Goal: Information Seeking & Learning: Learn about a topic

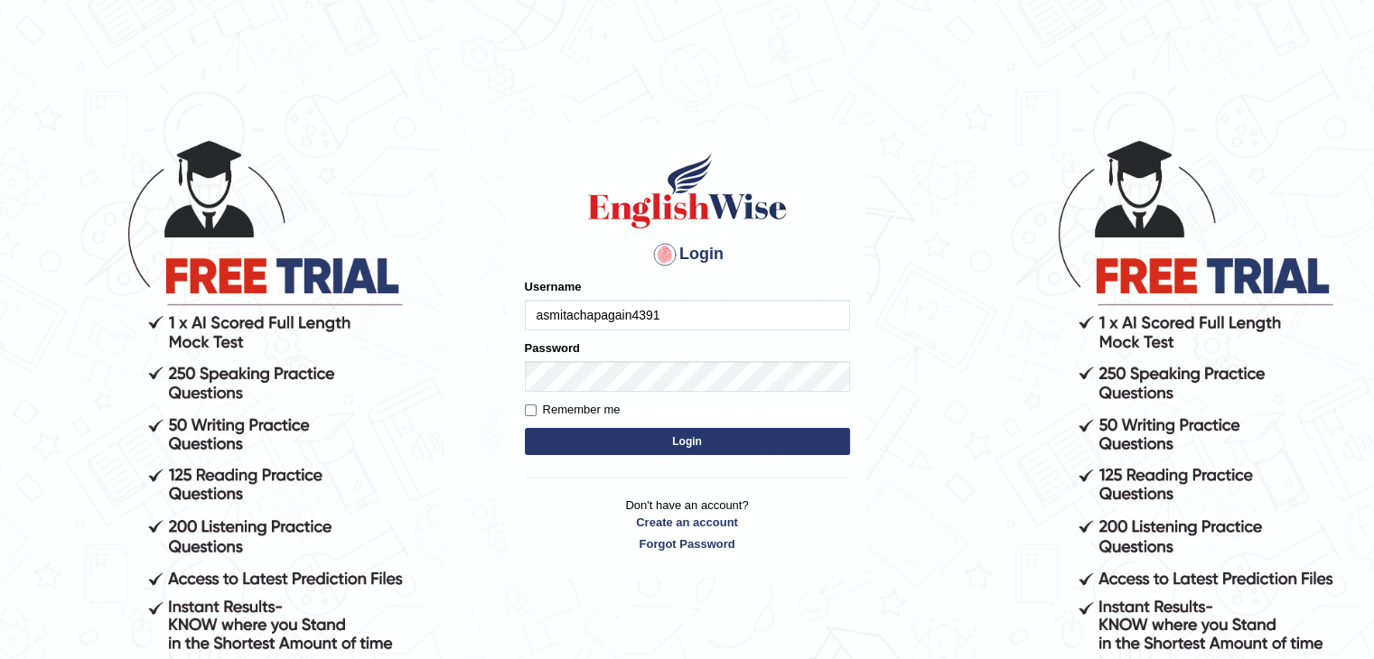
type input "asmitachapagain4391"
click at [657, 448] on button "Login" at bounding box center [687, 441] width 325 height 27
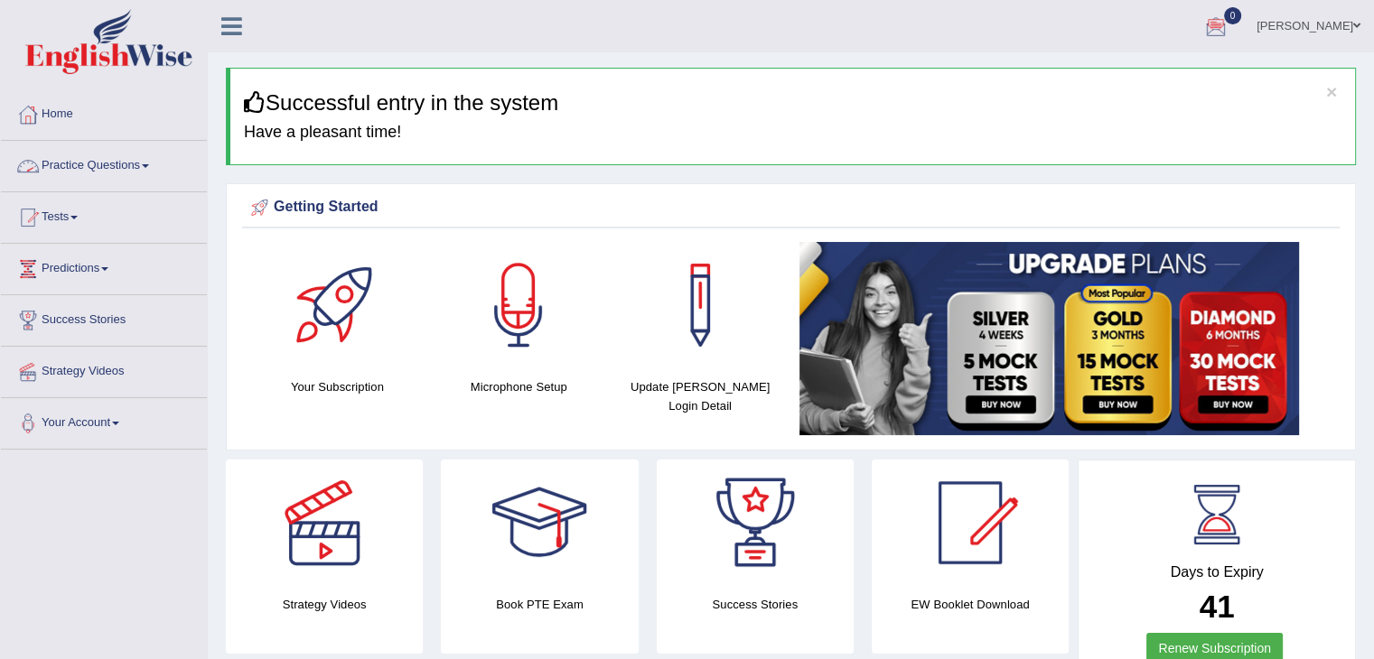
click at [131, 160] on link "Practice Questions" at bounding box center [104, 163] width 206 height 45
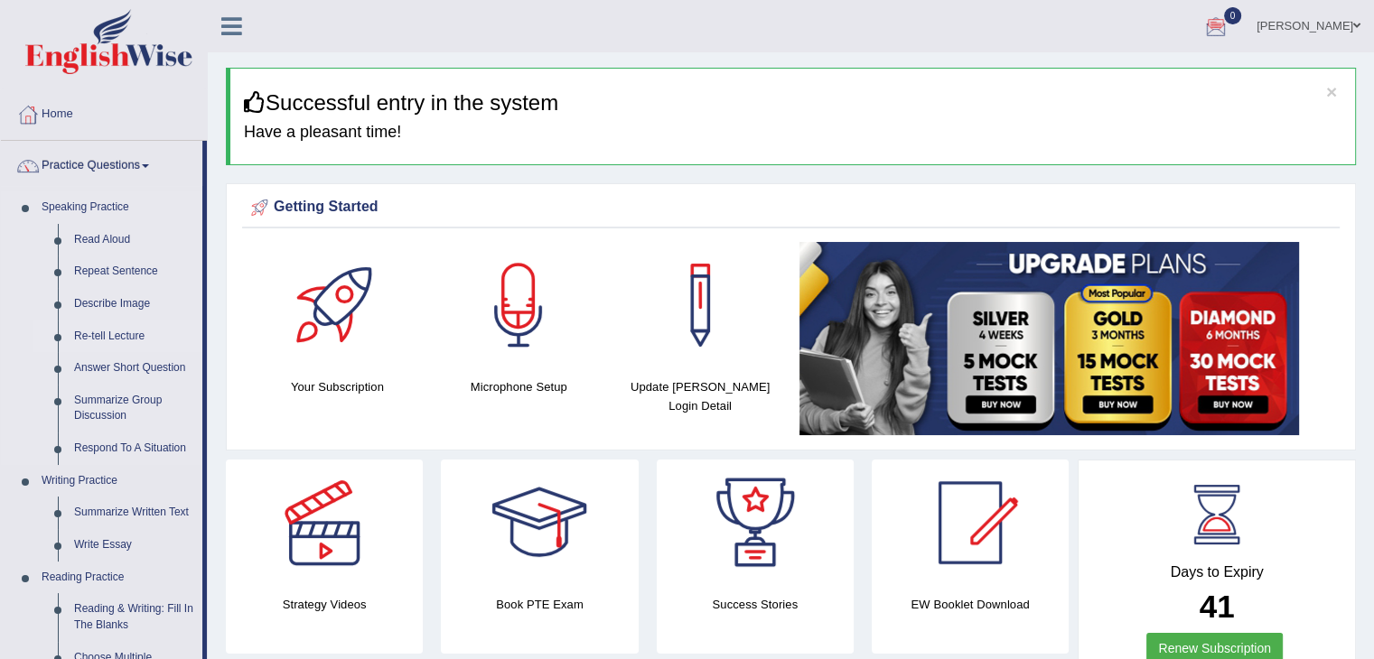
drag, startPoint x: 203, startPoint y: 291, endPoint x: 205, endPoint y: 331, distance: 39.8
click at [205, 331] on li "Practice Questions Speaking Practice Read Aloud Repeat Sentence Describe Image …" at bounding box center [104, 649] width 206 height 1016
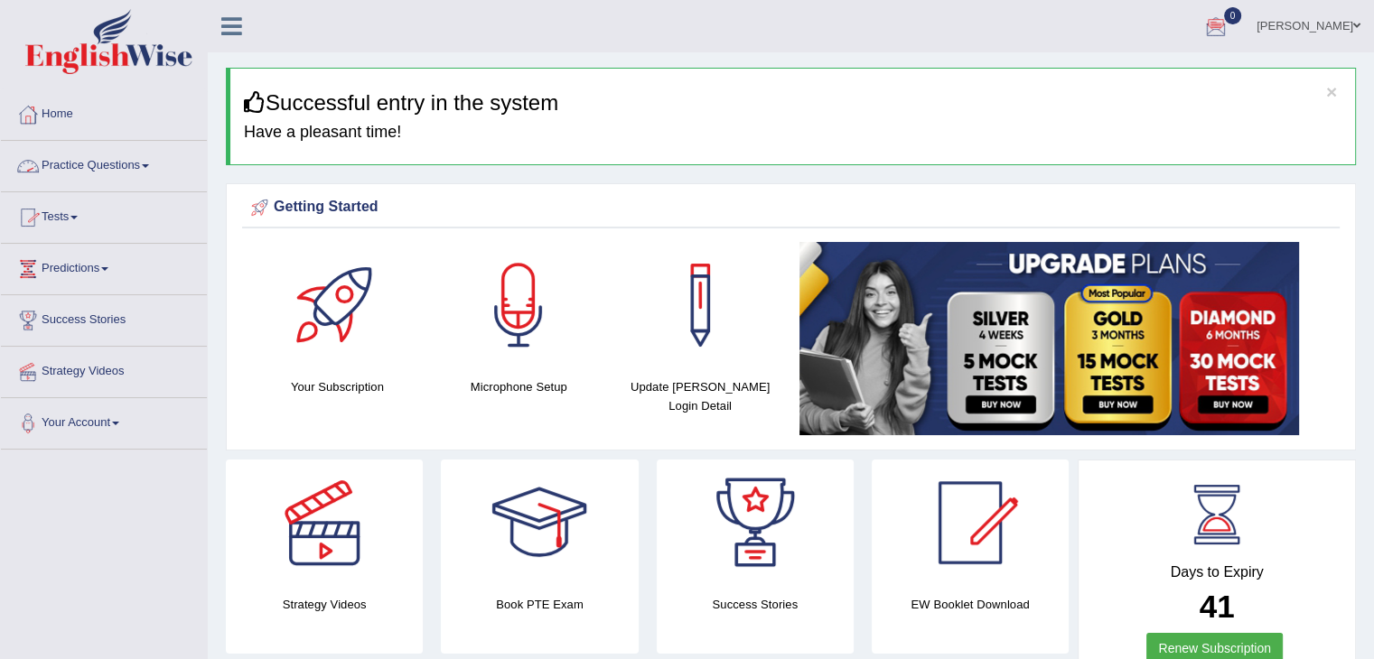
click at [99, 167] on link "Practice Questions" at bounding box center [104, 163] width 206 height 45
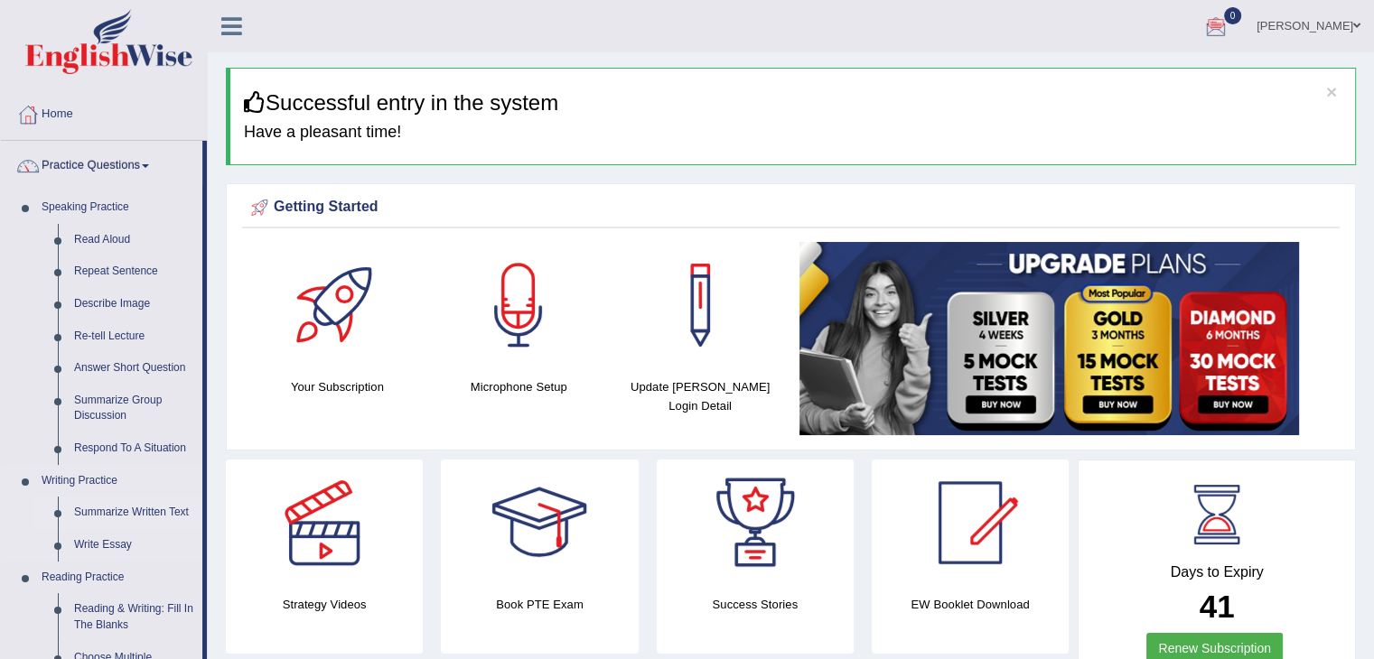
click at [116, 514] on link "Summarize Written Text" at bounding box center [134, 513] width 136 height 33
click at [152, 506] on link "Summarize Written Text" at bounding box center [134, 513] width 136 height 33
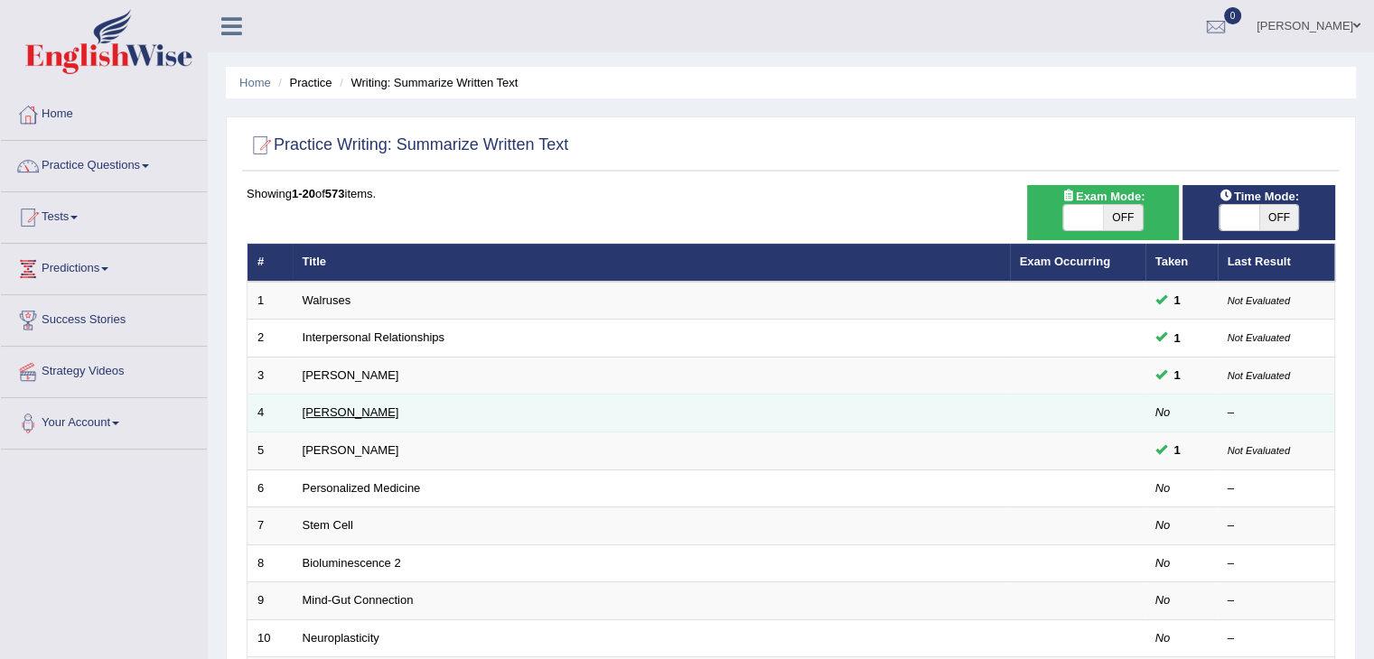
click at [351, 412] on link "Jonas Salk" at bounding box center [351, 413] width 97 height 14
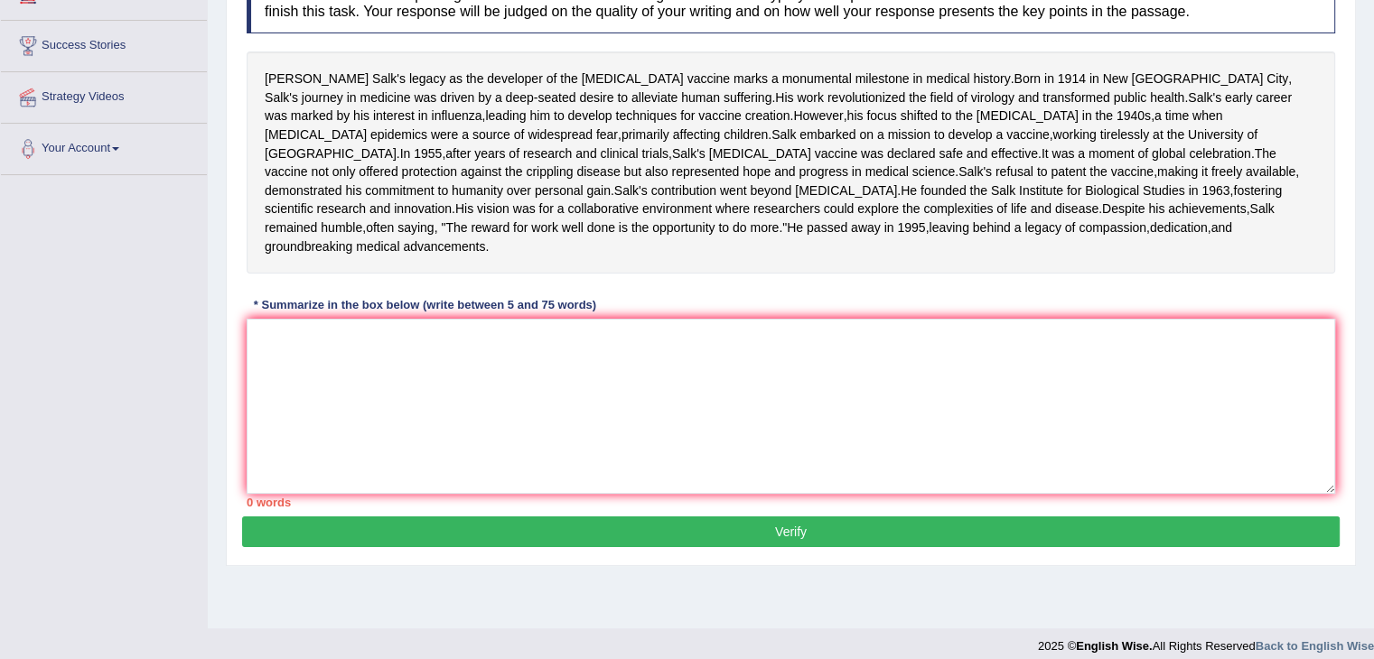
scroll to position [280, 0]
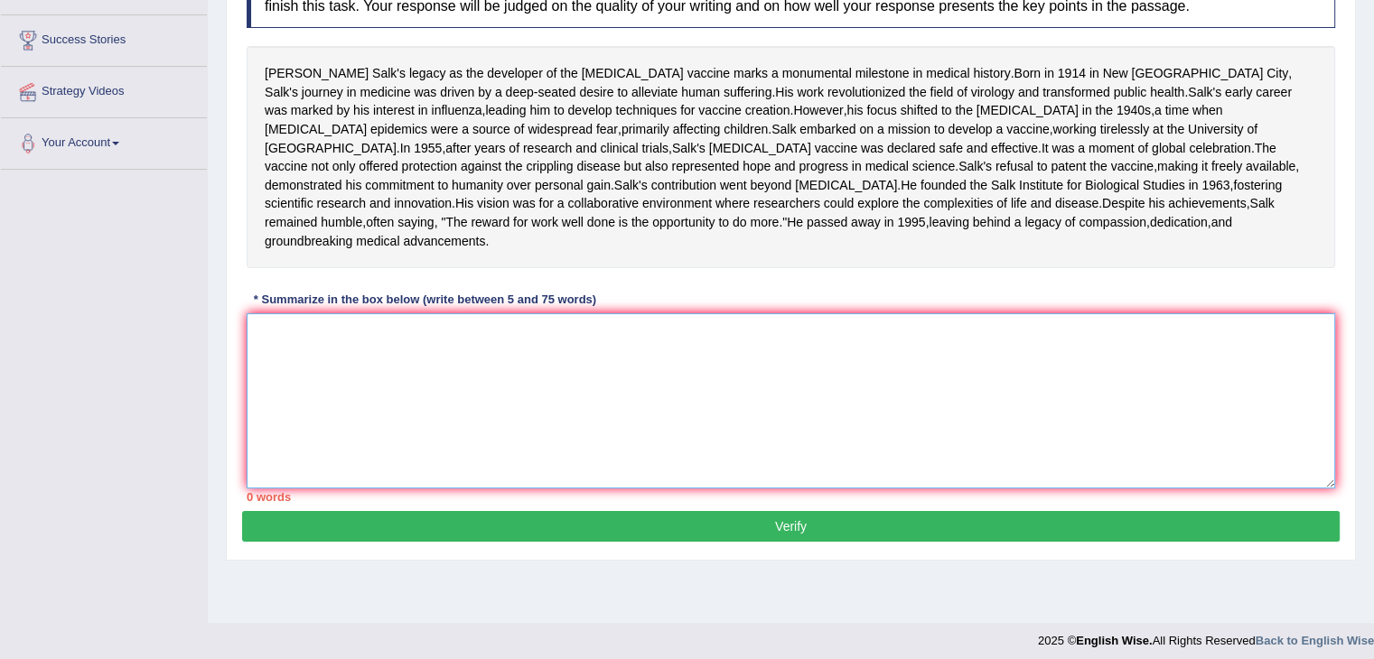
click at [290, 432] on textarea at bounding box center [791, 400] width 1089 height 175
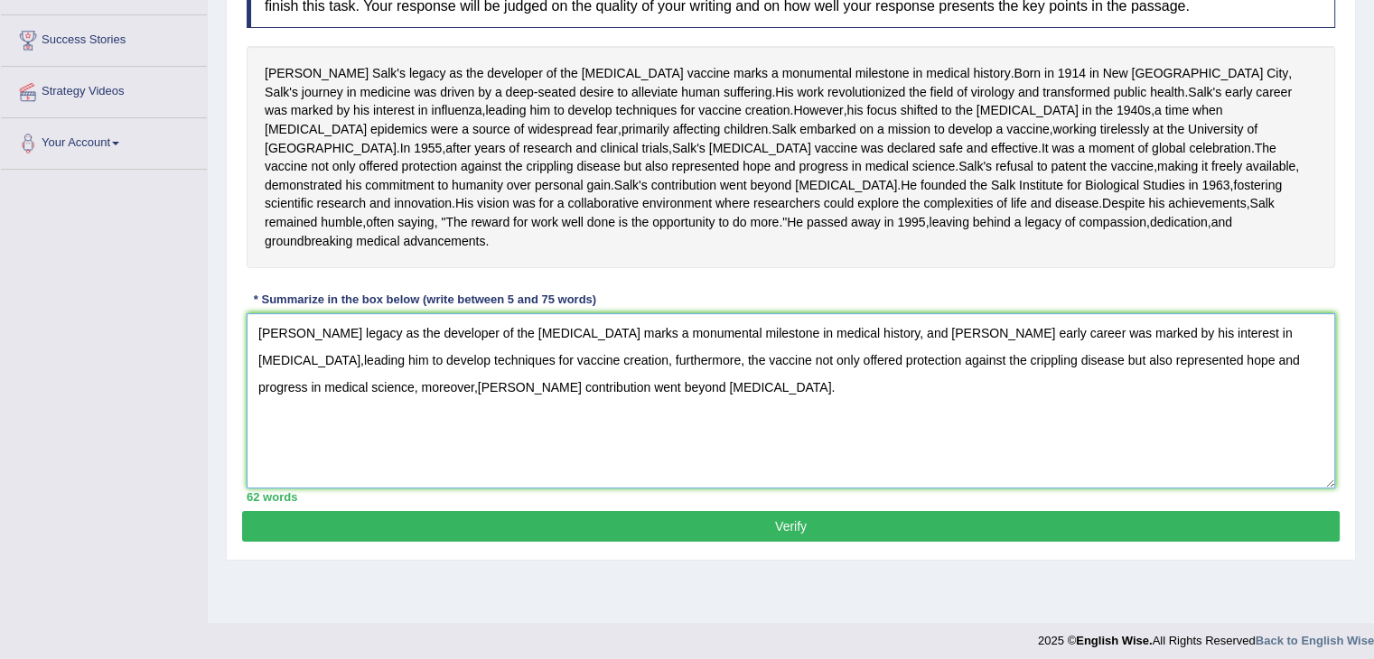
click at [1217, 423] on textarea "Jonas Salk's legacy as the developer of the polio vaccine marks a monumental mi…" at bounding box center [791, 400] width 1089 height 175
click at [313, 482] on textarea "Jonas Salk's legacy as the developer of the polio vaccine marks a monumental mi…" at bounding box center [791, 400] width 1089 height 175
click at [535, 485] on textarea "Jonas Salk's legacy as the developer of the polio vaccine marks a monumental mi…" at bounding box center [791, 400] width 1089 height 175
type textarea "Jonas Salk's legacy as the developer of the polio vaccine marks a monumental mi…"
click at [566, 542] on button "Verify" at bounding box center [791, 526] width 1098 height 31
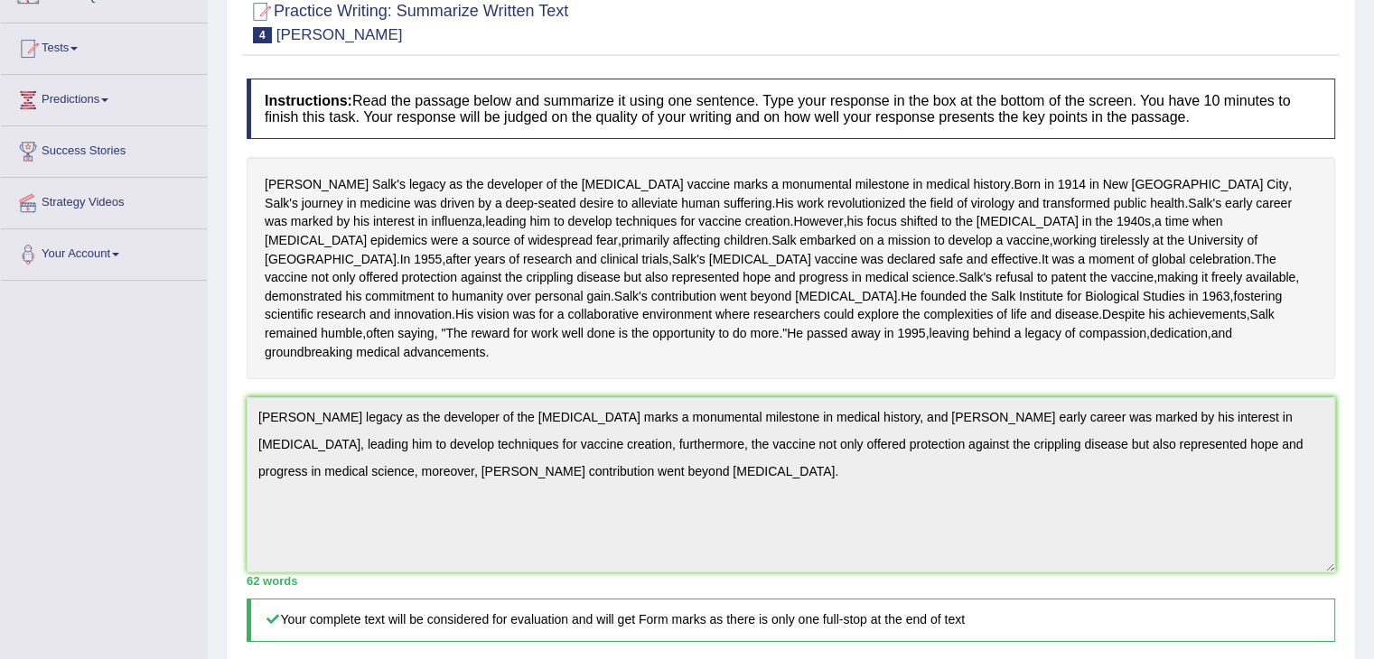
scroll to position [0, 0]
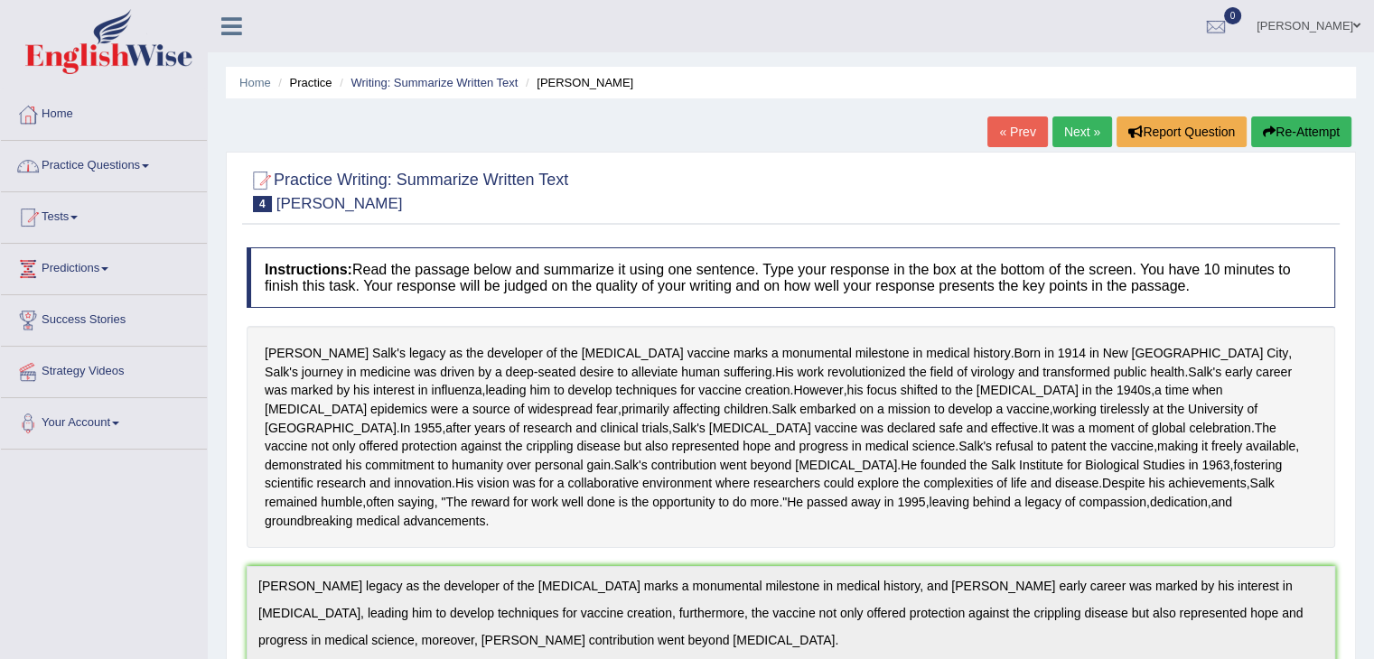
click at [137, 164] on link "Practice Questions" at bounding box center [104, 163] width 206 height 45
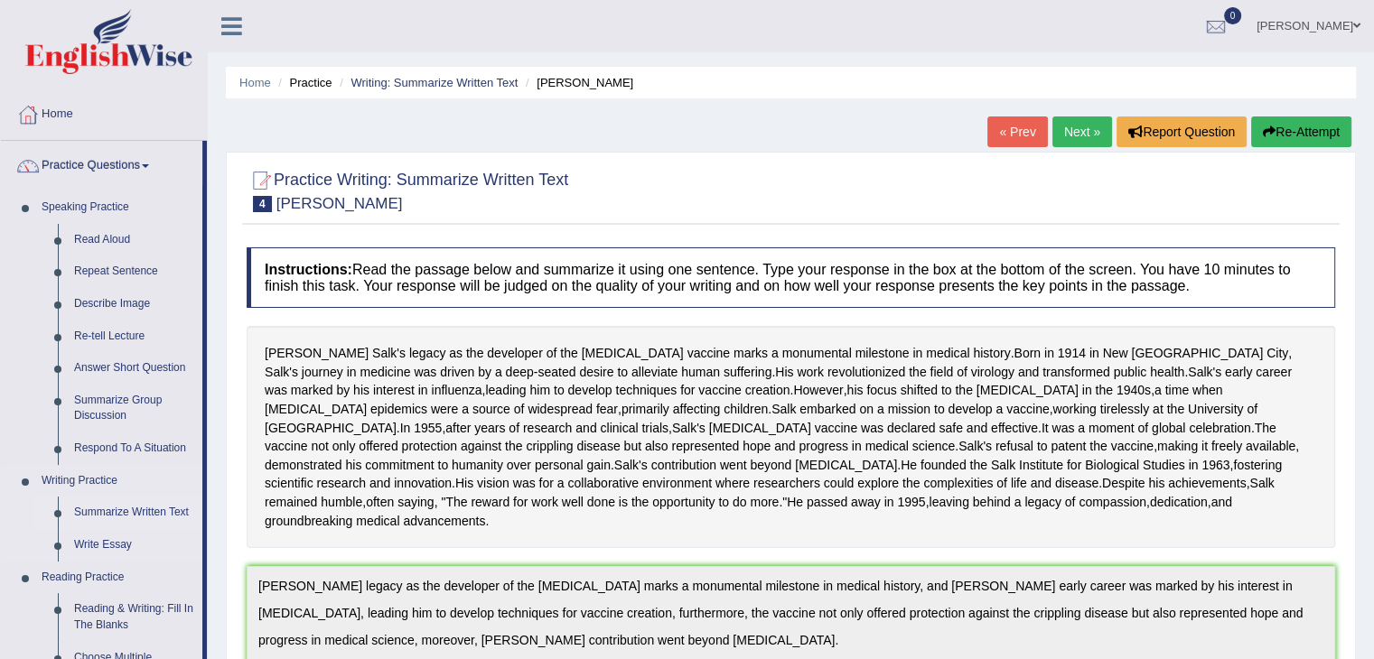
click at [122, 510] on link "Summarize Written Text" at bounding box center [134, 513] width 136 height 33
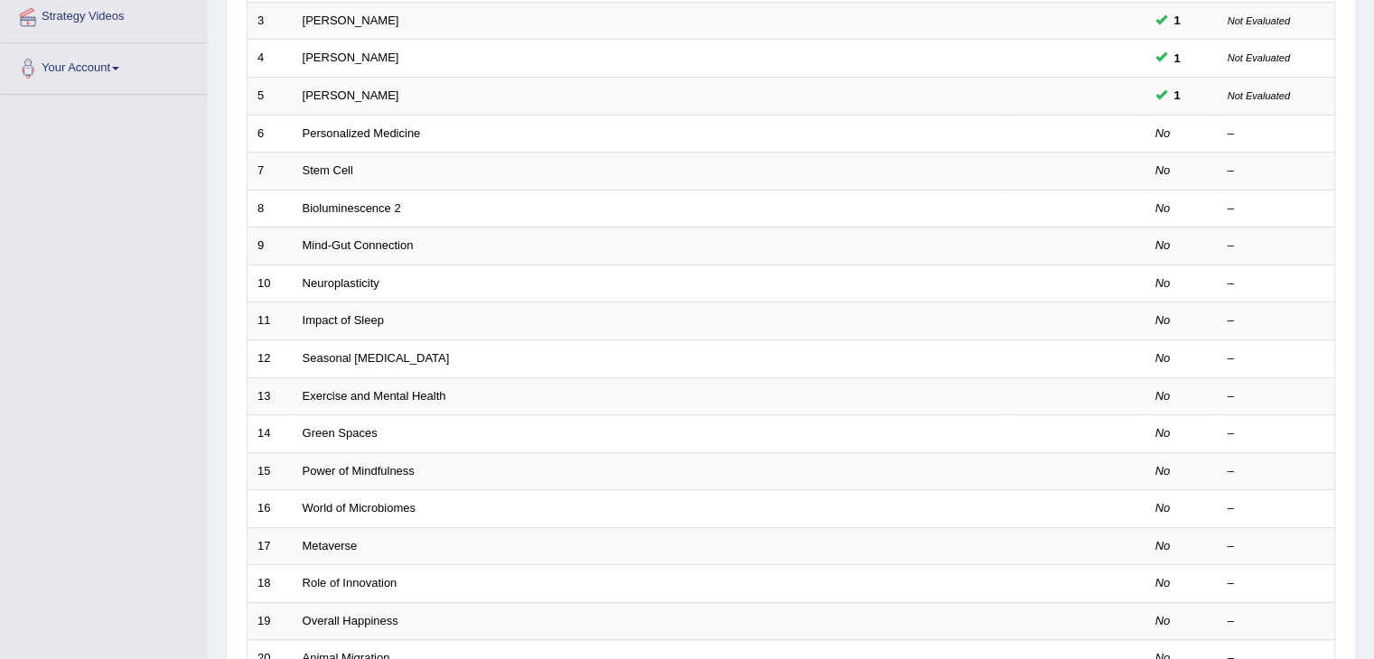
scroll to position [352, 0]
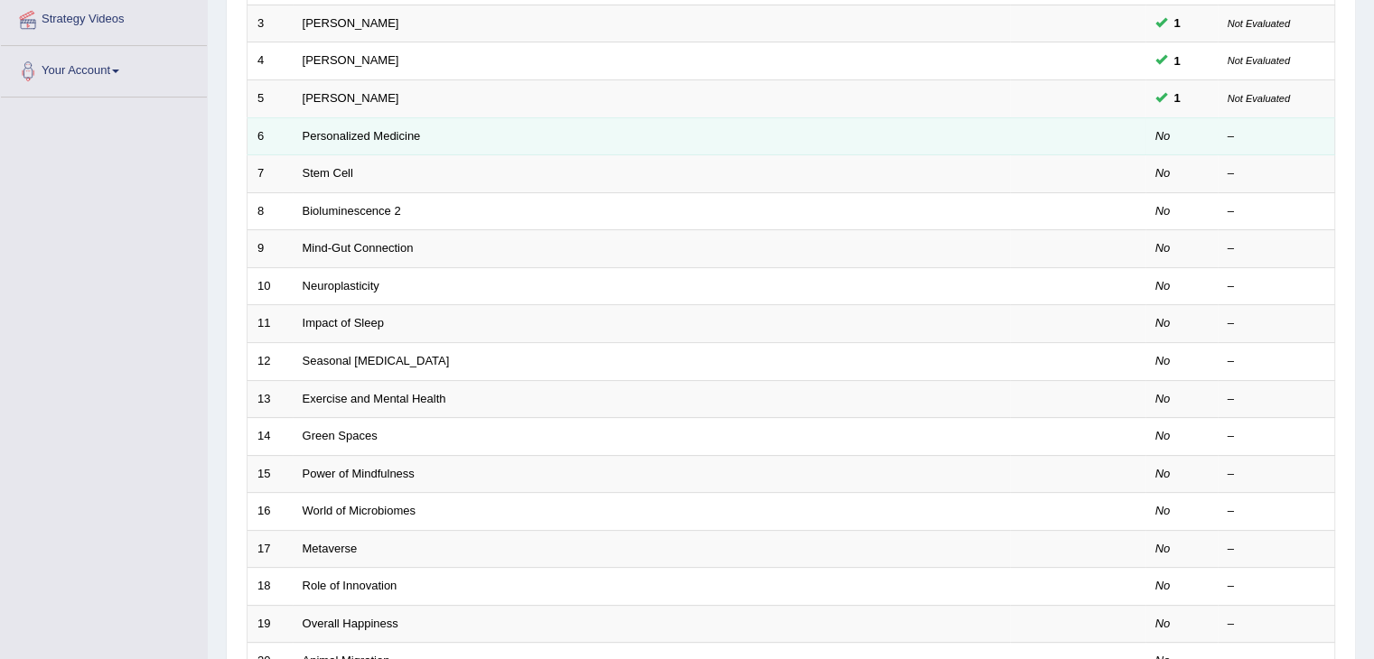
click at [768, 133] on td "Personalized Medicine" at bounding box center [651, 136] width 717 height 38
click at [403, 130] on link "Personalized Medicine" at bounding box center [362, 136] width 118 height 14
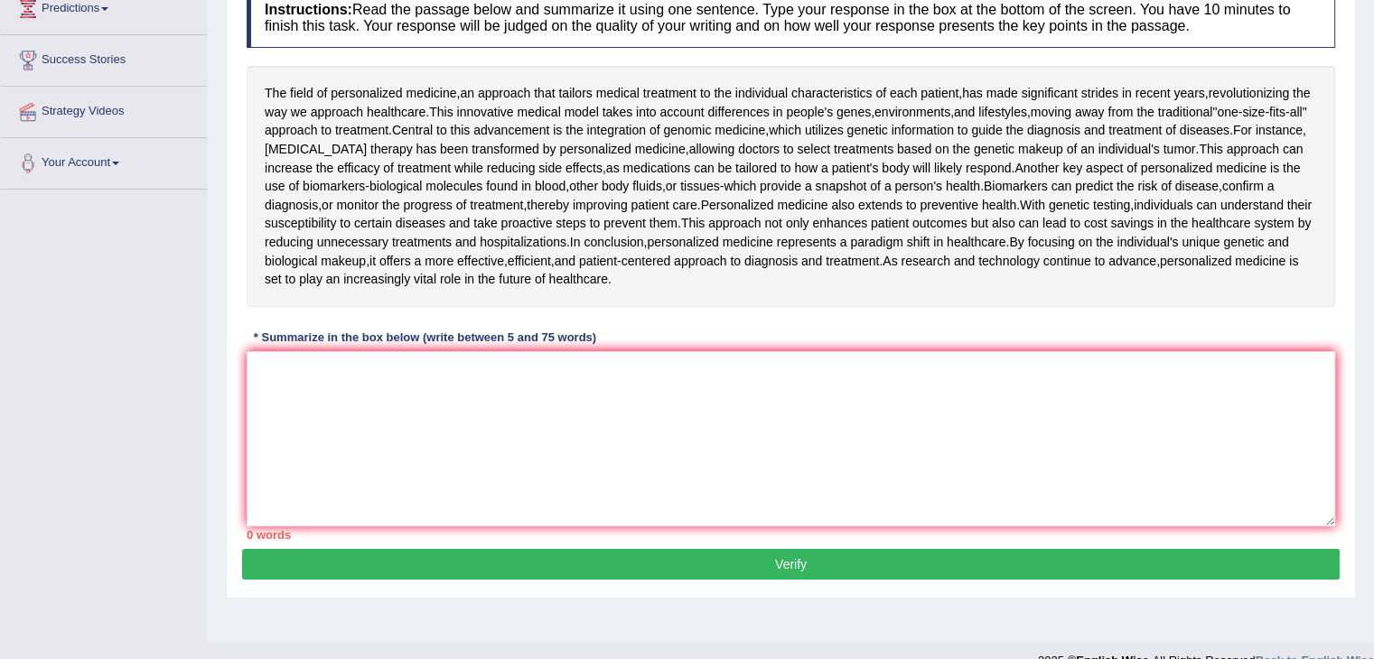
scroll to position [252, 0]
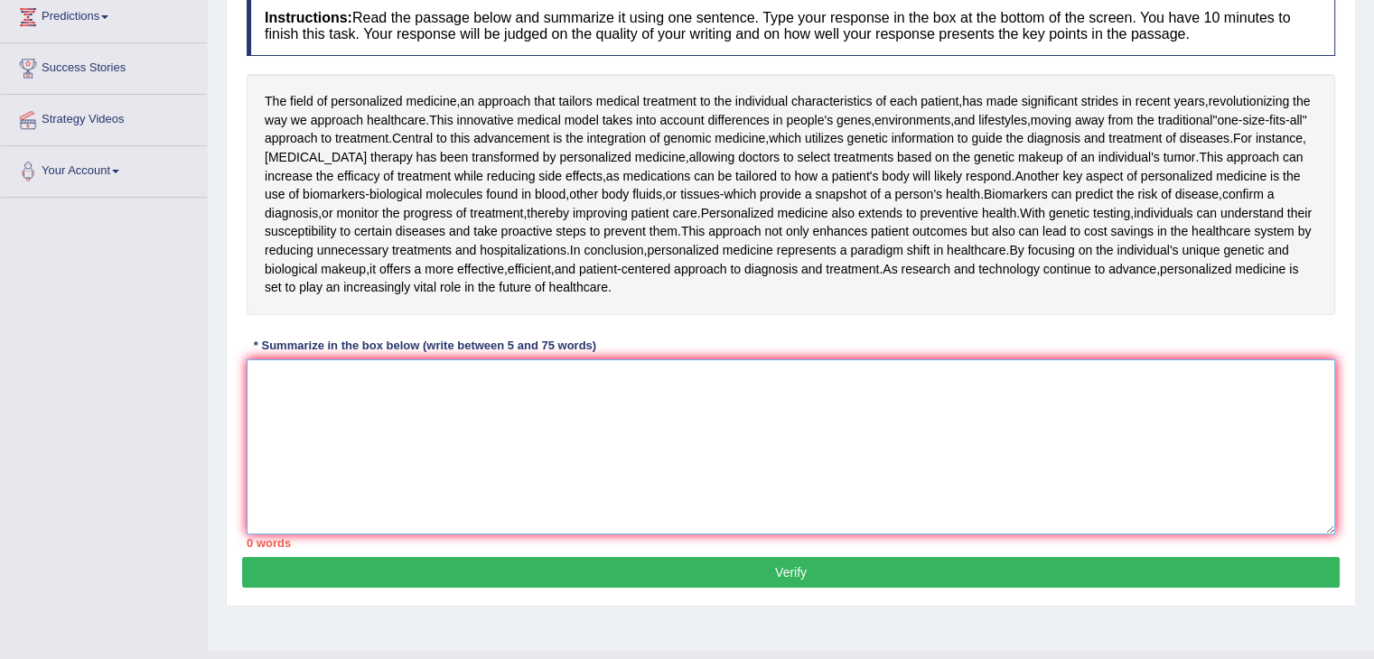
click at [285, 378] on textarea at bounding box center [791, 447] width 1089 height 175
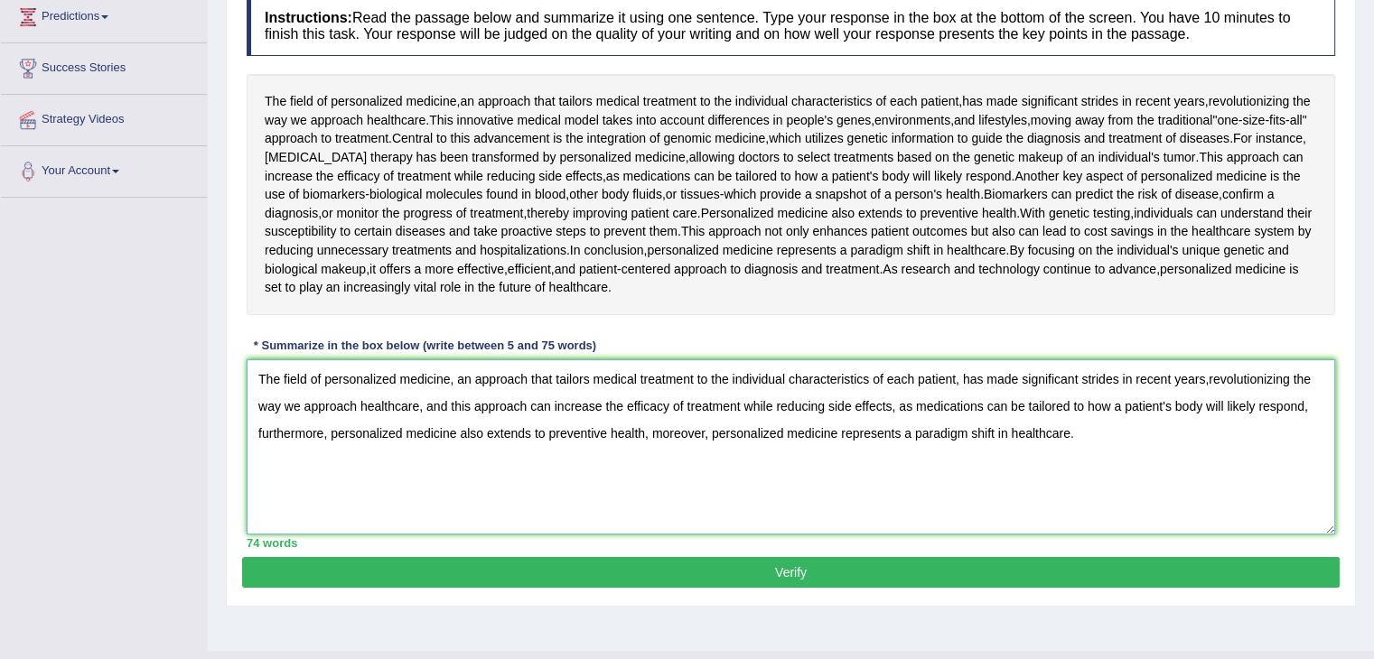
type textarea "The field of personalized medicine, an approach that tailors medical treatment …"
click at [728, 566] on button "Verify" at bounding box center [791, 572] width 1098 height 31
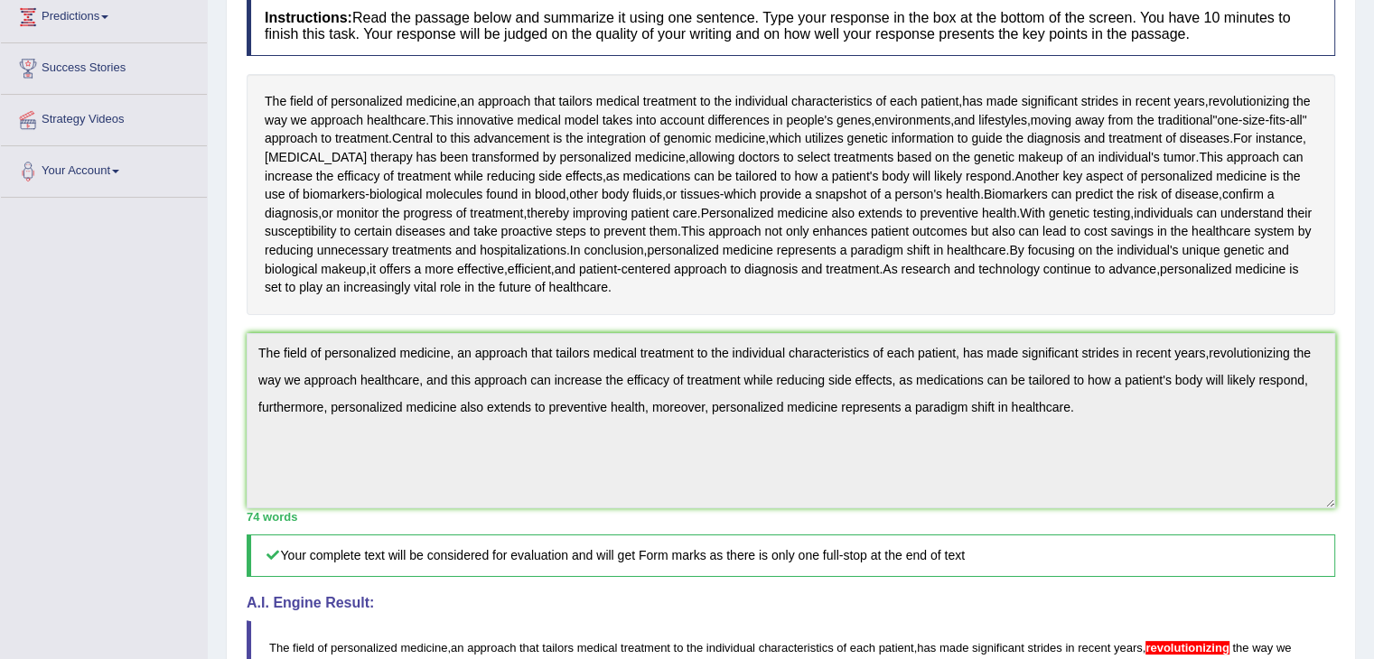
drag, startPoint x: 1385, startPoint y: 264, endPoint x: 1387, endPoint y: 333, distance: 69.6
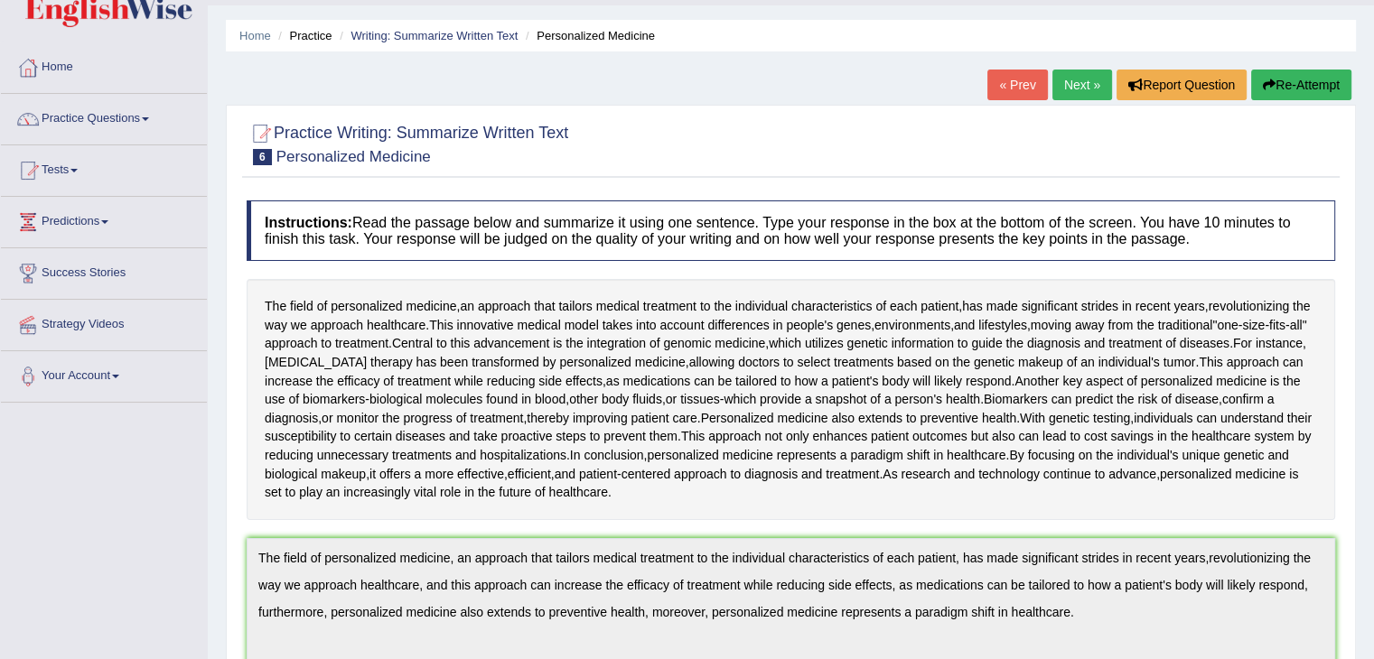
scroll to position [28, 0]
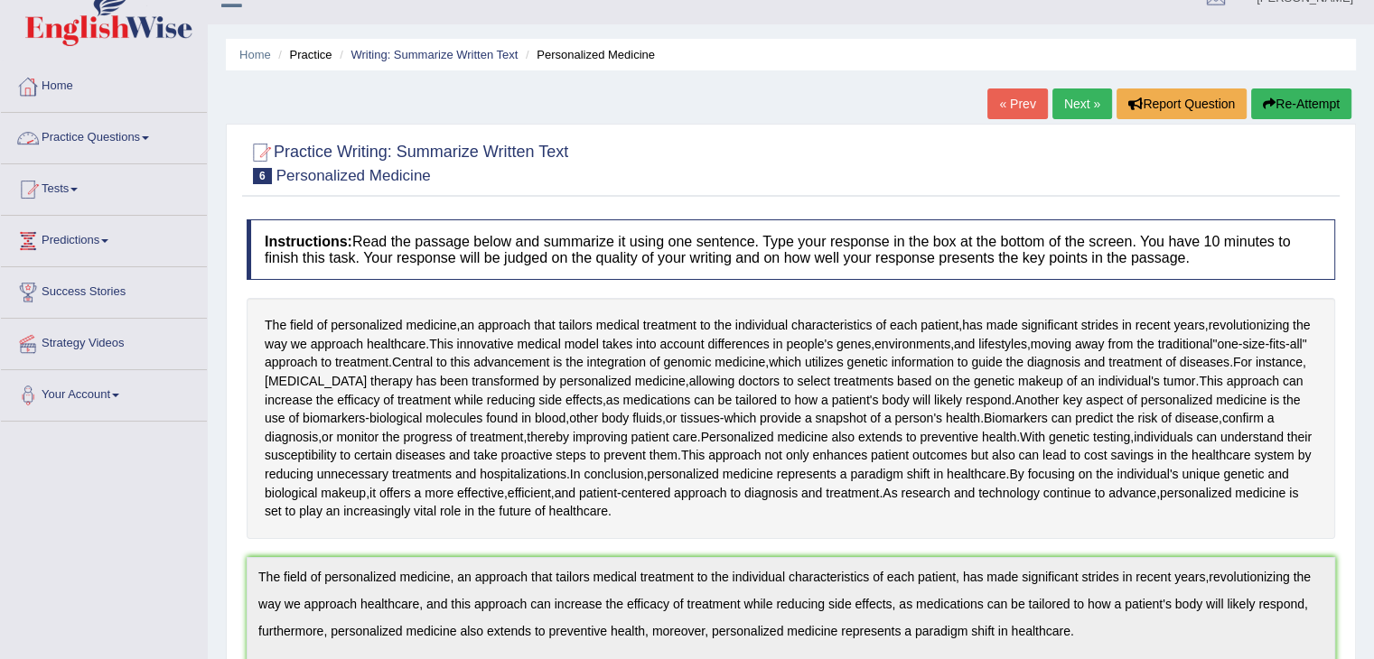
click at [152, 133] on link "Practice Questions" at bounding box center [104, 135] width 206 height 45
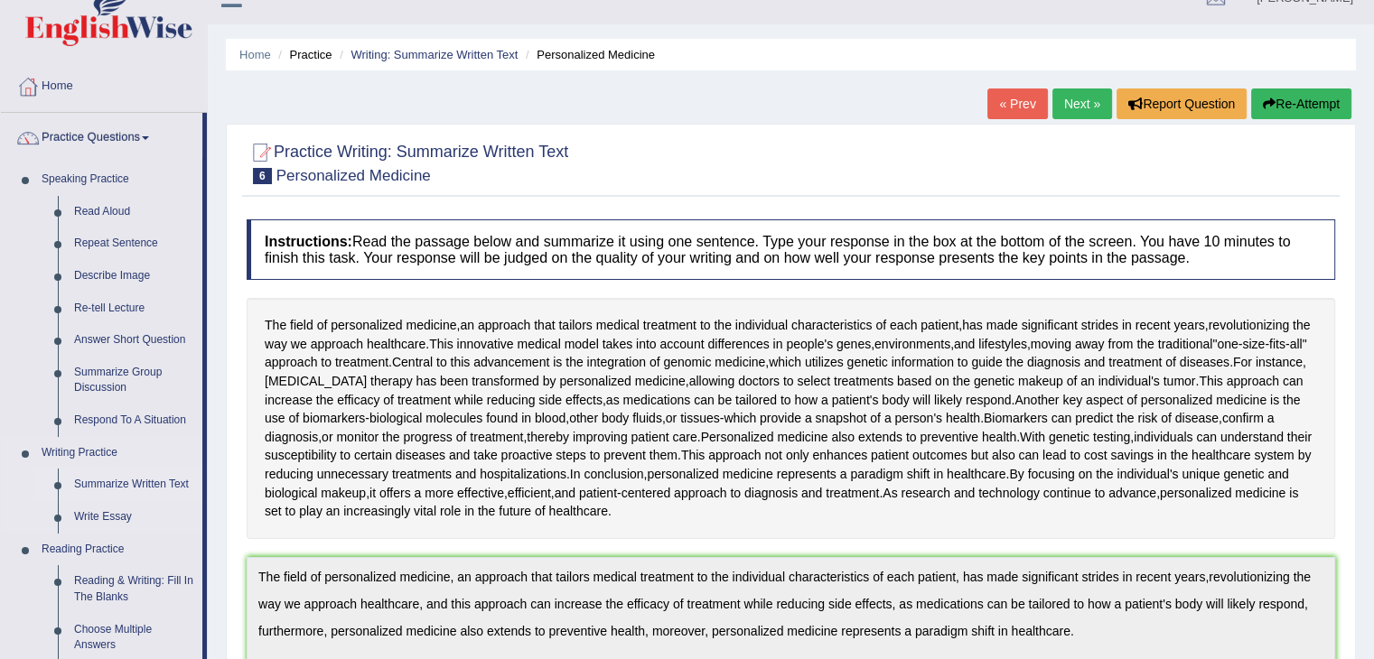
click at [123, 479] on link "Summarize Written Text" at bounding box center [134, 485] width 136 height 33
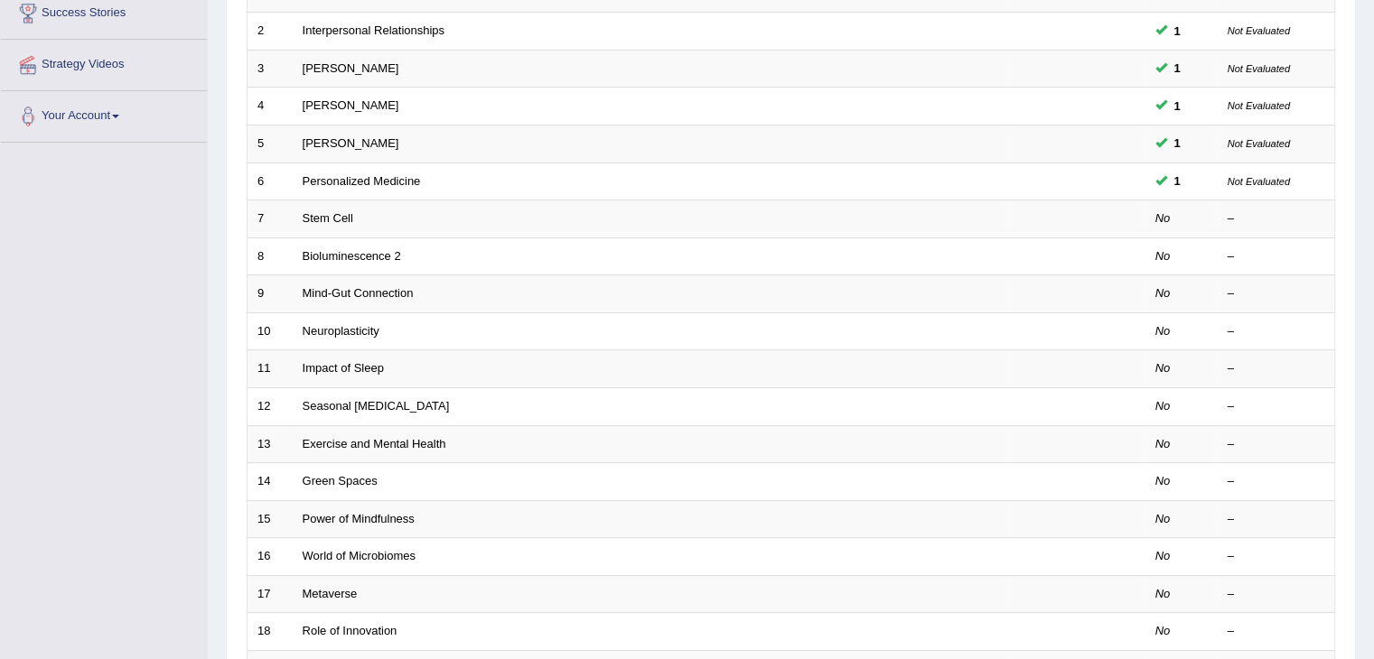
scroll to position [295, 0]
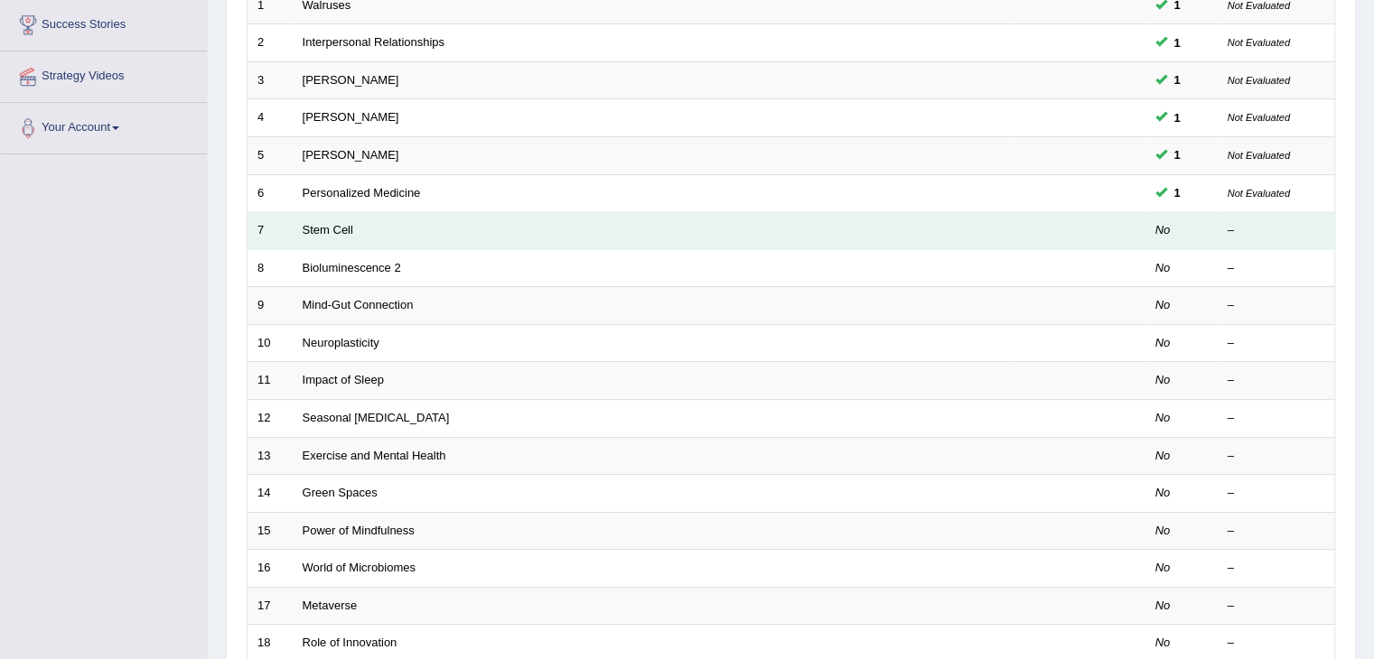
click at [397, 232] on td "Stem Cell" at bounding box center [651, 231] width 717 height 38
click at [673, 229] on td "Stem Cell" at bounding box center [651, 231] width 717 height 38
click at [327, 227] on link "Stem Cell" at bounding box center [328, 230] width 51 height 14
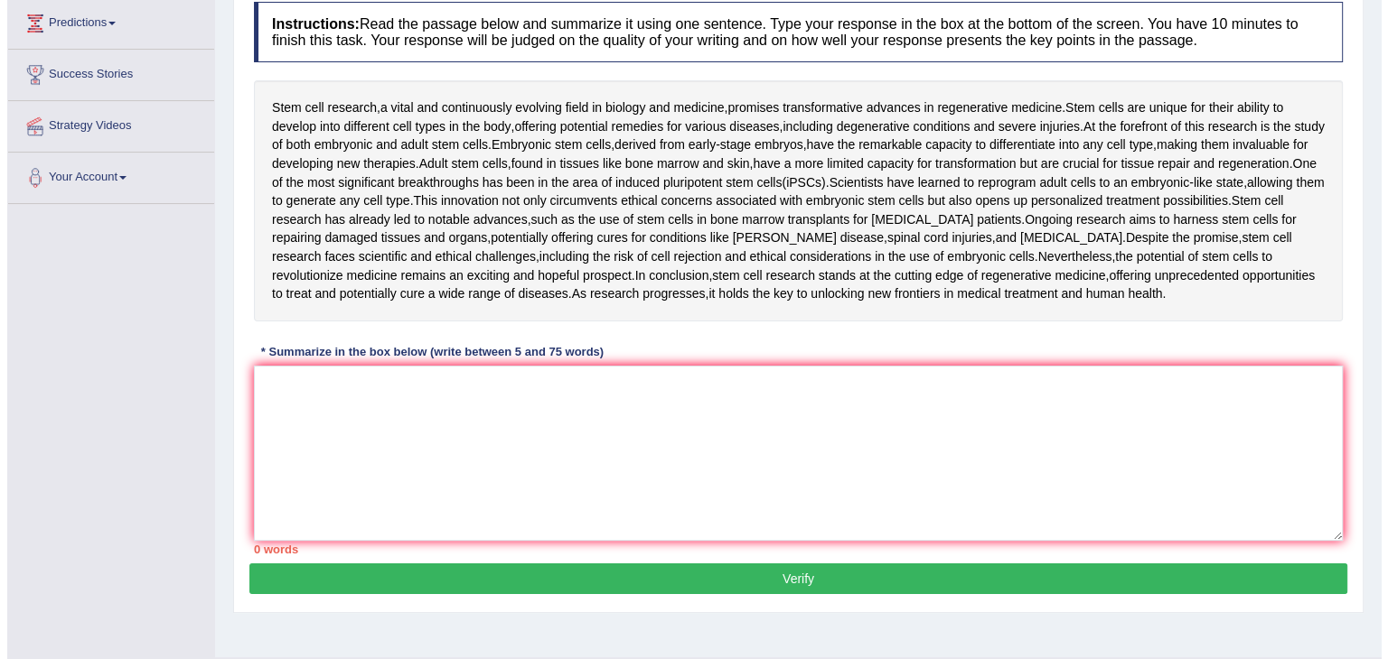
scroll to position [250, 0]
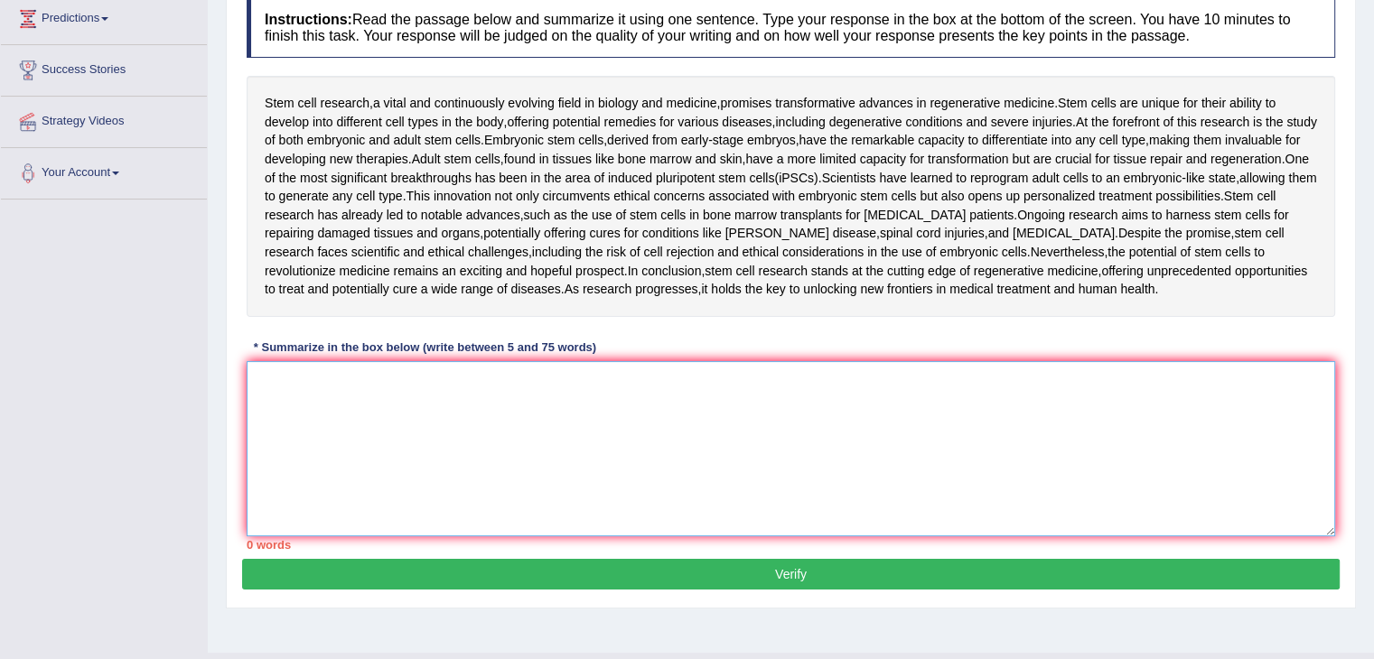
click at [296, 374] on textarea at bounding box center [791, 448] width 1089 height 175
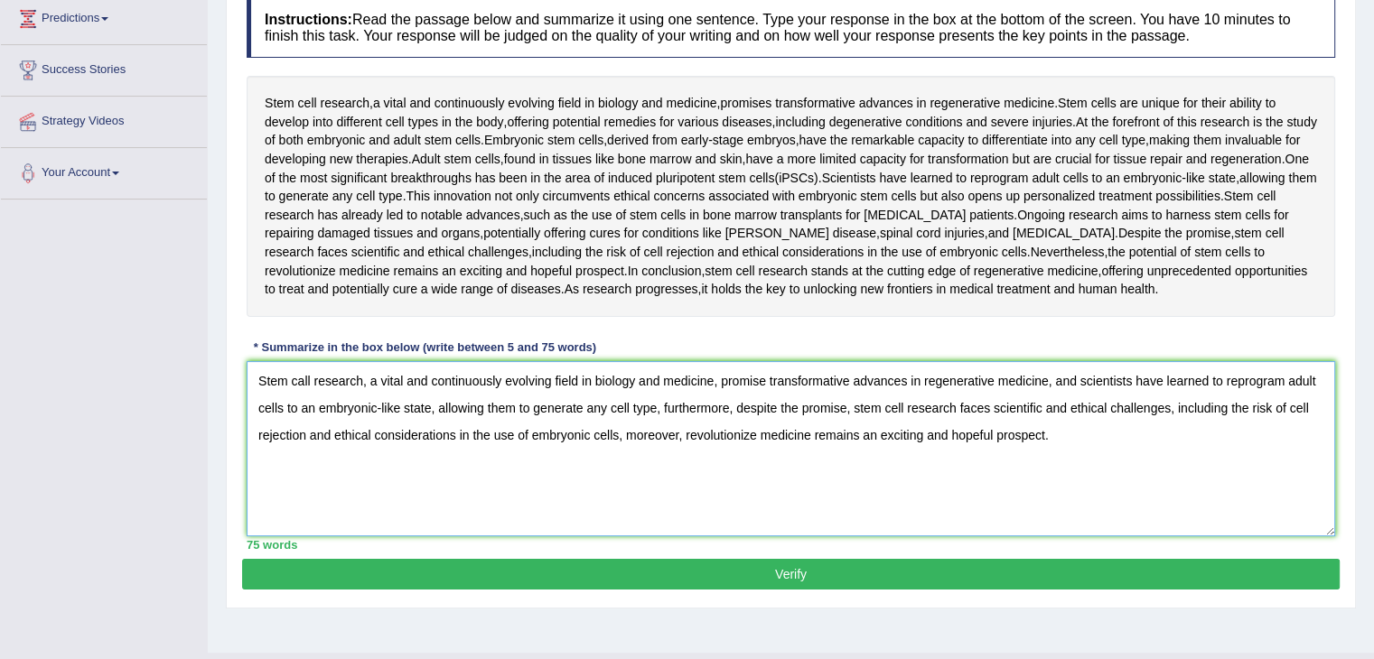
type textarea "Stem call research, a vital and continuously evolving field in biology and medi…"
click at [732, 567] on button "Verify" at bounding box center [791, 574] width 1098 height 31
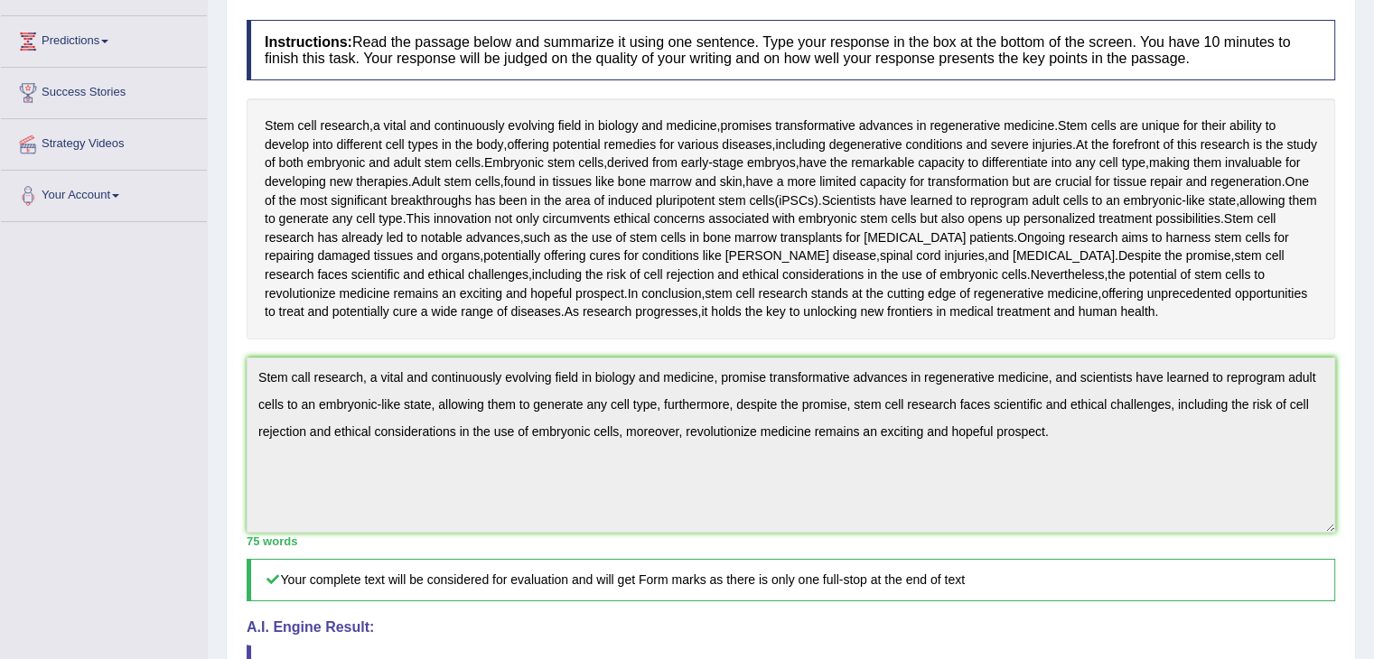
scroll to position [227, 0]
drag, startPoint x: 1383, startPoint y: 282, endPoint x: 1377, endPoint y: 379, distance: 96.9
click at [1374, 379] on html "Toggle navigation Home Practice Questions Speaking Practice Read Aloud Repeat S…" at bounding box center [687, 102] width 1374 height 659
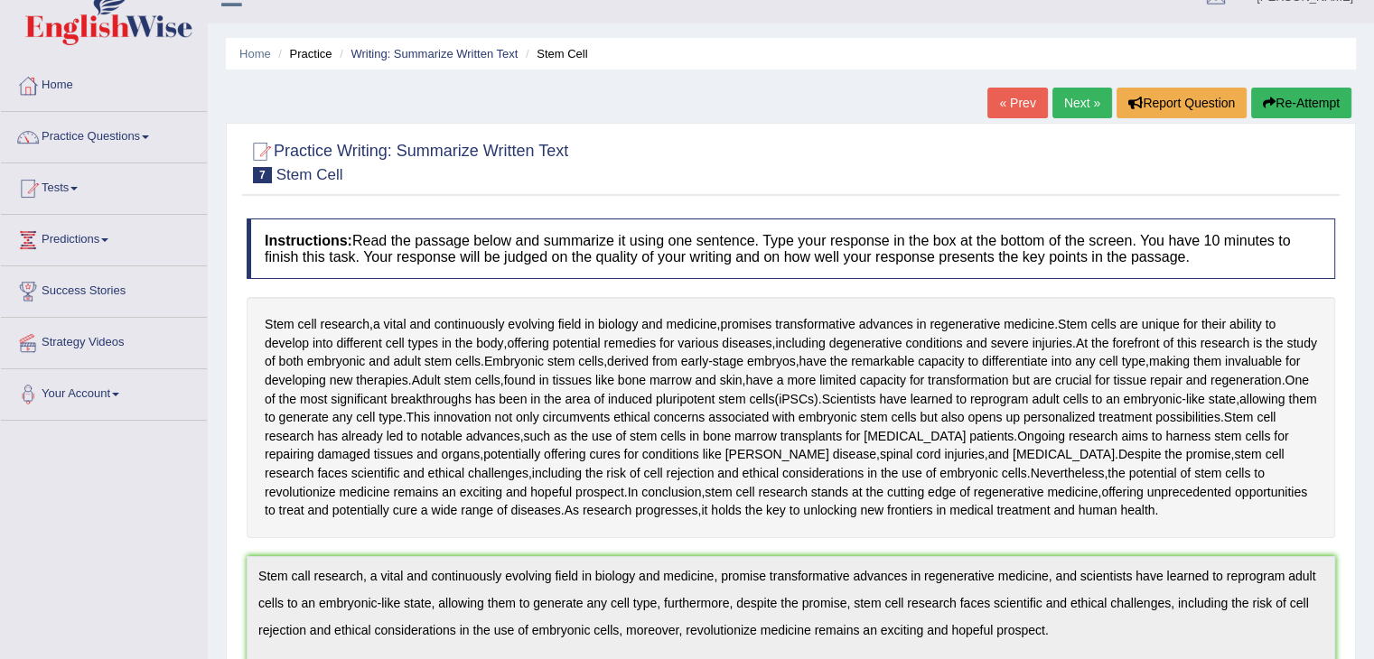
scroll to position [0, 0]
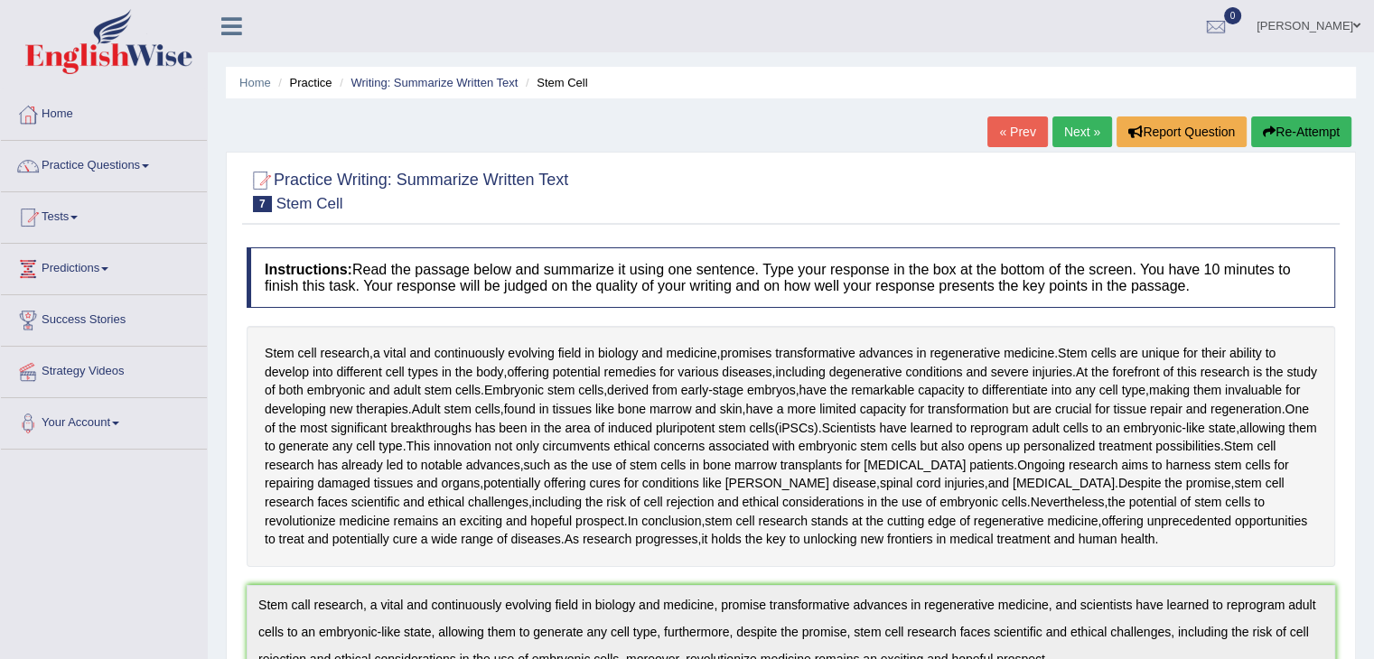
click at [137, 167] on link "Practice Questions" at bounding box center [104, 163] width 206 height 45
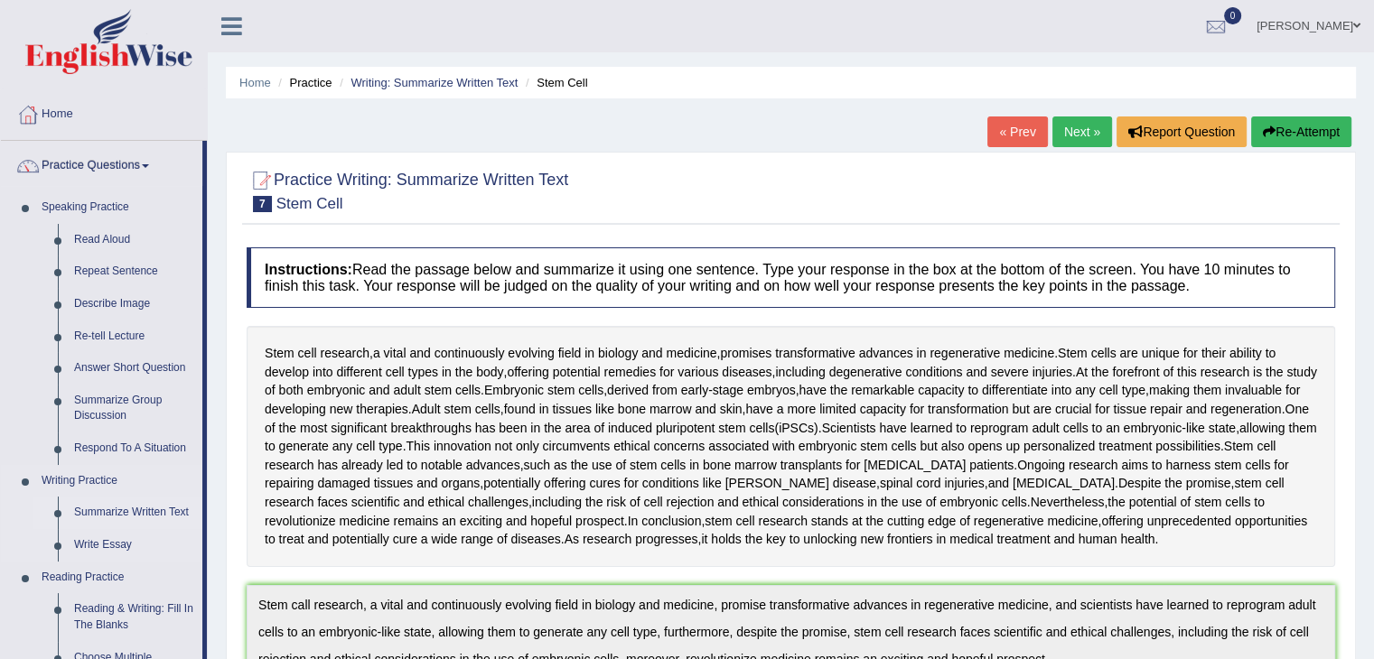
click at [98, 514] on link "Summarize Written Text" at bounding box center [134, 513] width 136 height 33
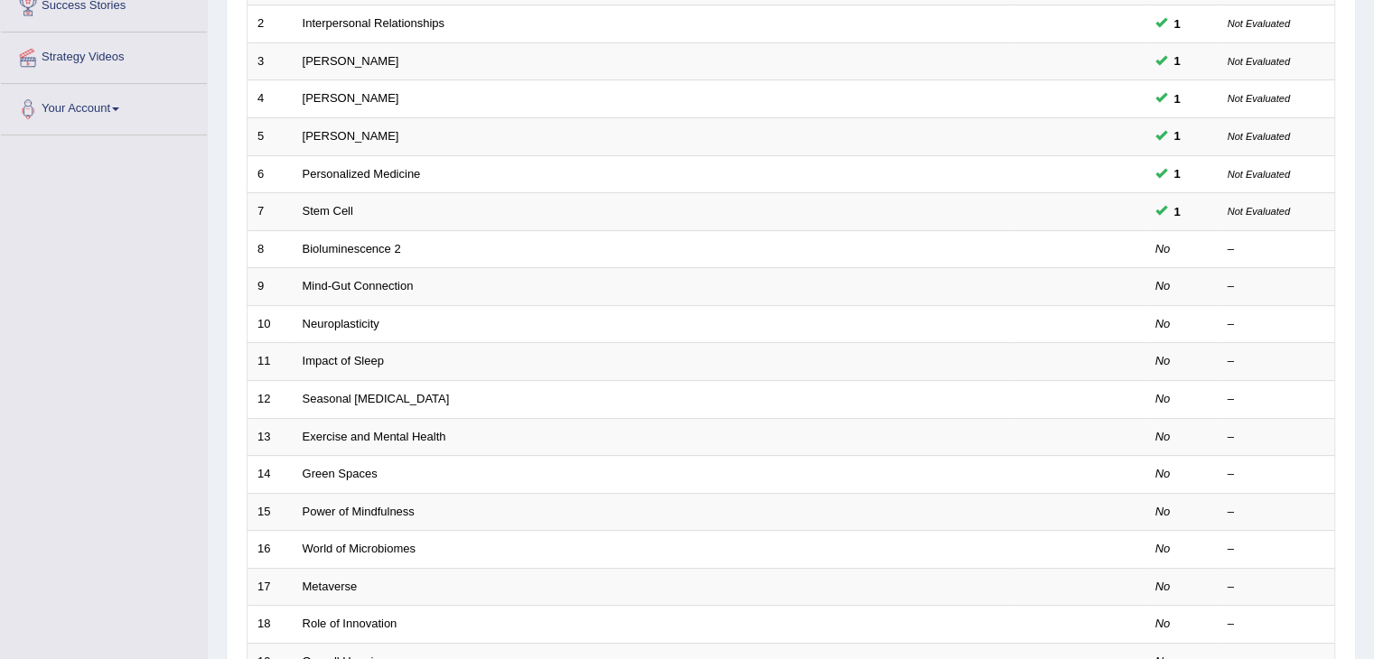
scroll to position [307, 0]
